Goal: Check status

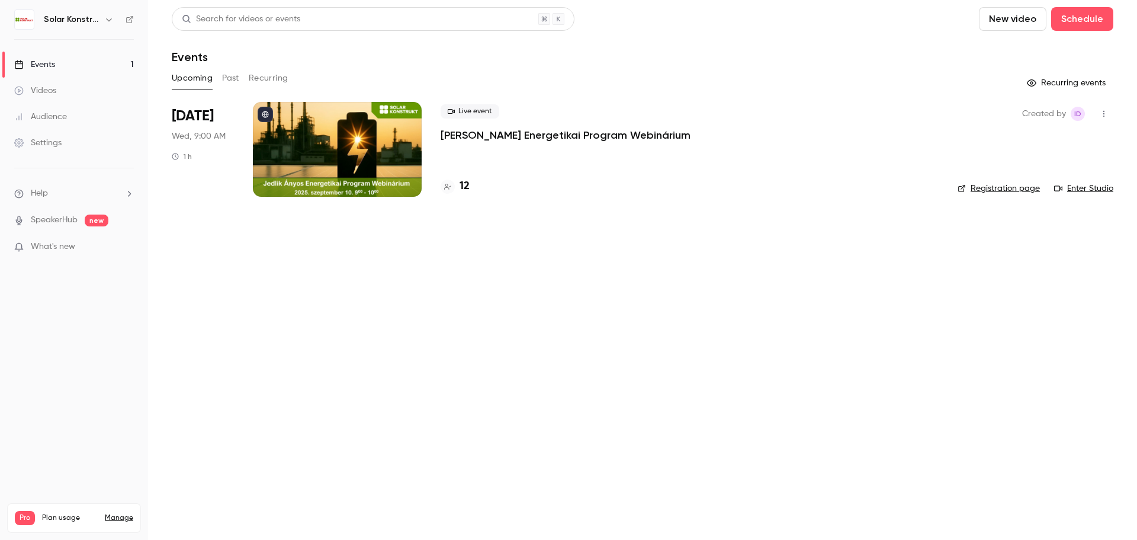
click at [376, 158] on div at bounding box center [337, 149] width 169 height 95
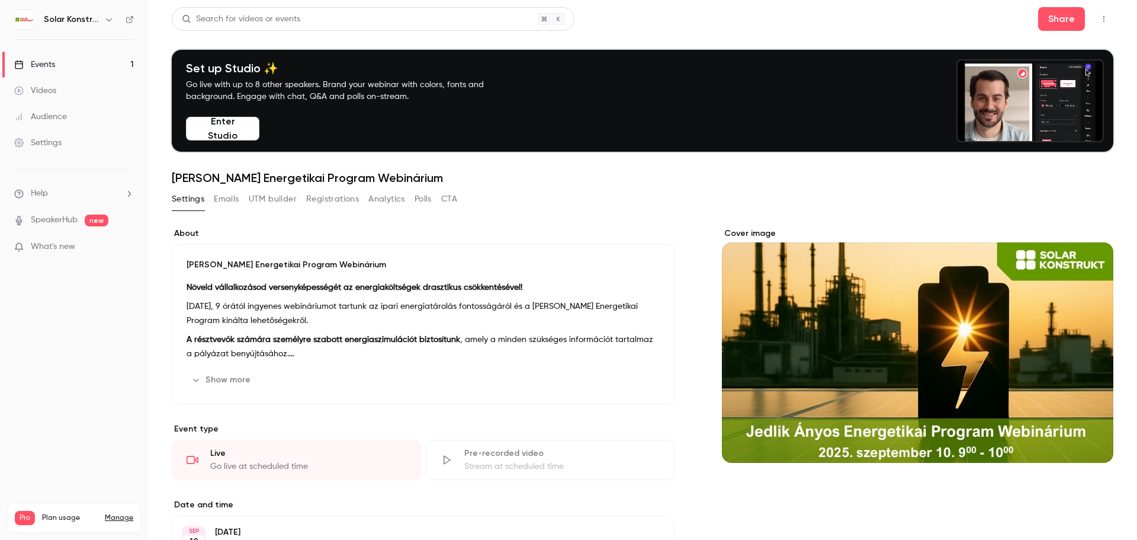
click at [322, 198] on button "Registrations" at bounding box center [332, 199] width 53 height 19
